Goal: Transaction & Acquisition: Download file/media

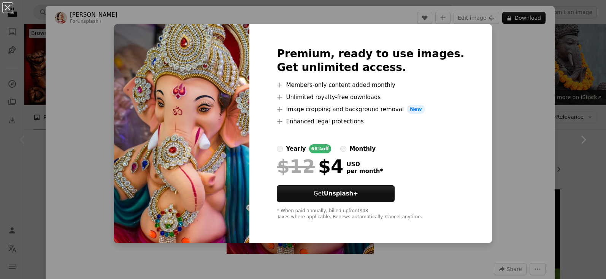
scroll to position [127, 0]
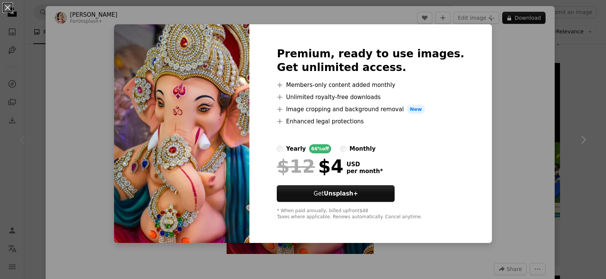
click at [485, 117] on div "An X shape Premium, ready to use images. Get unlimited access. A plus sign Memb…" at bounding box center [303, 139] width 606 height 279
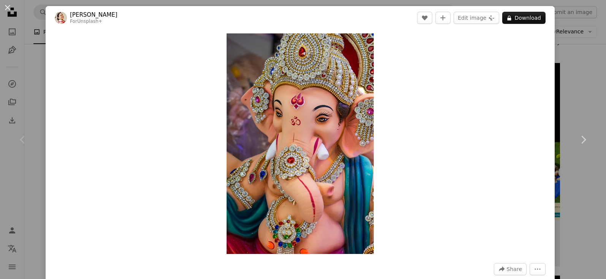
drag, startPoint x: 562, startPoint y: 78, endPoint x: 555, endPoint y: 78, distance: 6.5
click at [561, 78] on div "An X shape Chevron left Chevron right [PERSON_NAME] For Unsplash+ A heart A plu…" at bounding box center [303, 139] width 606 height 279
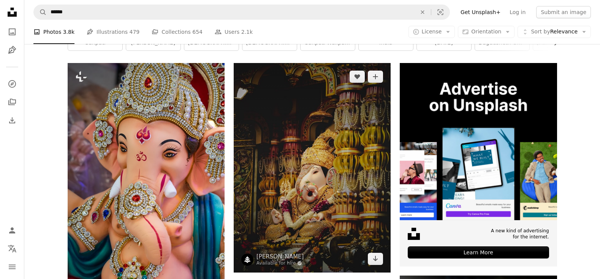
click at [350, 141] on img at bounding box center [312, 167] width 157 height 209
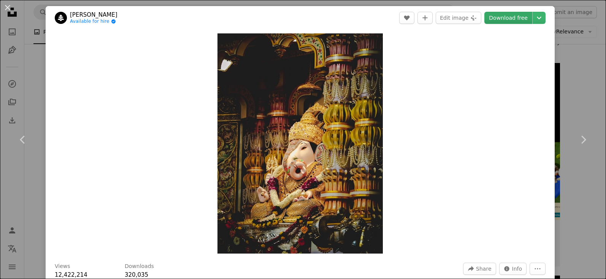
click at [498, 18] on link "Download free" at bounding box center [508, 18] width 48 height 12
